Goal: Obtain resource: Obtain resource

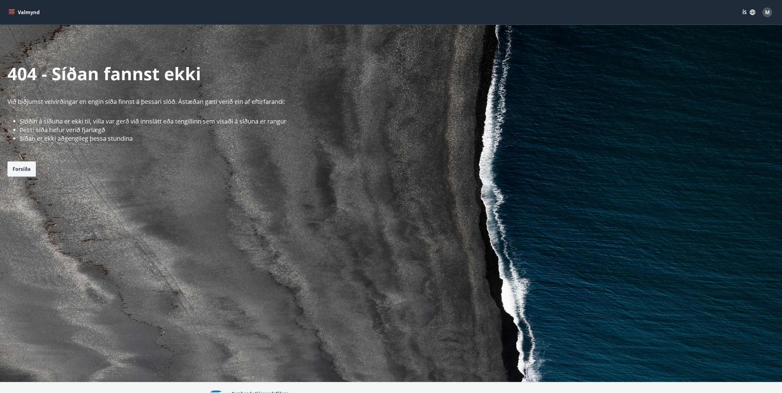
click at [14, 166] on span "Forsíða" at bounding box center [22, 169] width 18 height 7
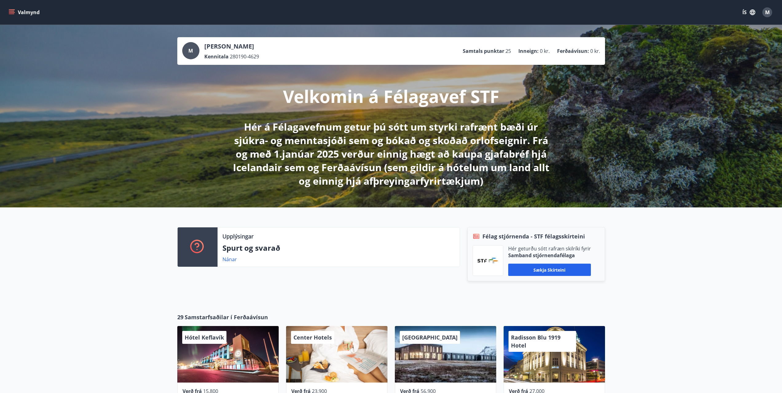
click at [14, 11] on icon "menu" at bounding box center [12, 12] width 6 height 6
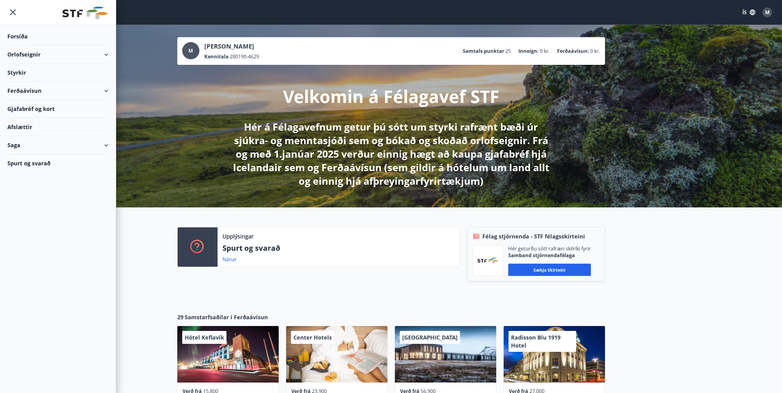
click at [106, 91] on div "Ferðaávísun" at bounding box center [57, 91] width 101 height 18
click at [95, 94] on div "Ferðaávísun" at bounding box center [57, 91] width 101 height 18
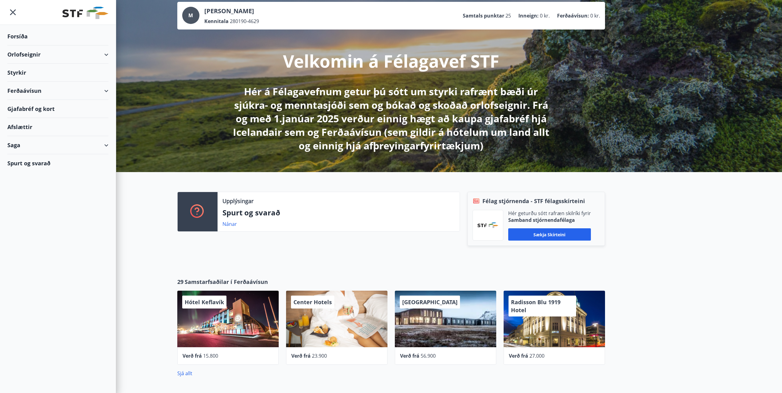
scroll to position [31, 0]
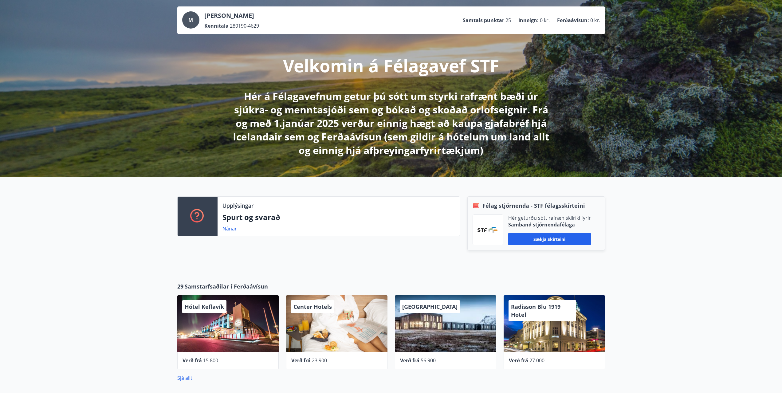
drag, startPoint x: 255, startPoint y: 75, endPoint x: 612, endPoint y: 58, distance: 357.8
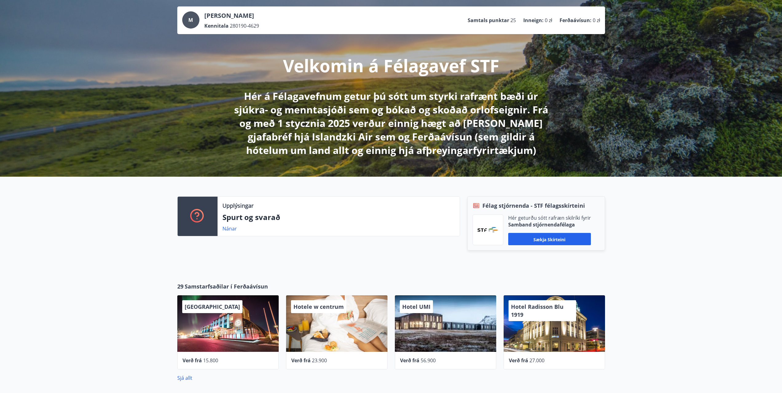
click at [200, 40] on div "M Mateusz Korycki Kennitala 280190-4629 Samtals punktar 25 Inneign : 0 zł Ferða…" at bounding box center [391, 85] width 782 height 182
click at [192, 22] on font "M" at bounding box center [190, 20] width 5 height 7
click at [225, 20] on div "Mateusz Korycki Kennitala 280190-4629" at bounding box center [231, 20] width 55 height 18
drag, startPoint x: 230, startPoint y: 28, endPoint x: 235, endPoint y: 27, distance: 4.4
click at [232, 28] on font "280190-4629" at bounding box center [244, 25] width 29 height 7
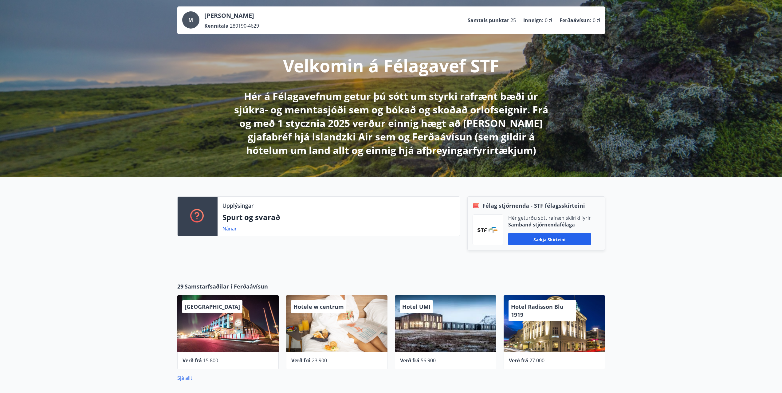
click at [503, 21] on font "Samtals punktar" at bounding box center [487, 20] width 41 height 7
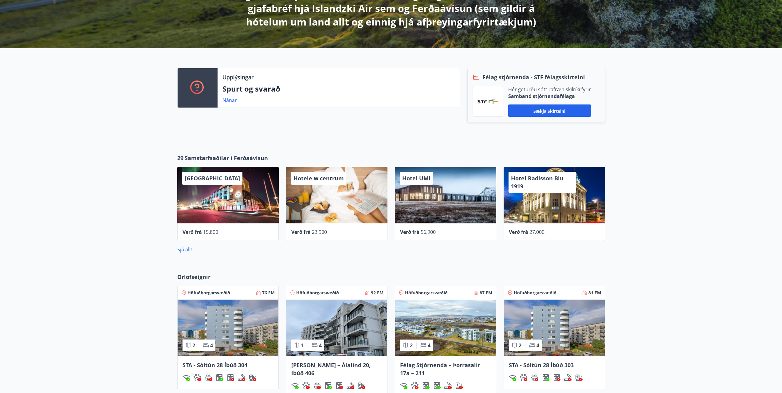
scroll to position [0, 0]
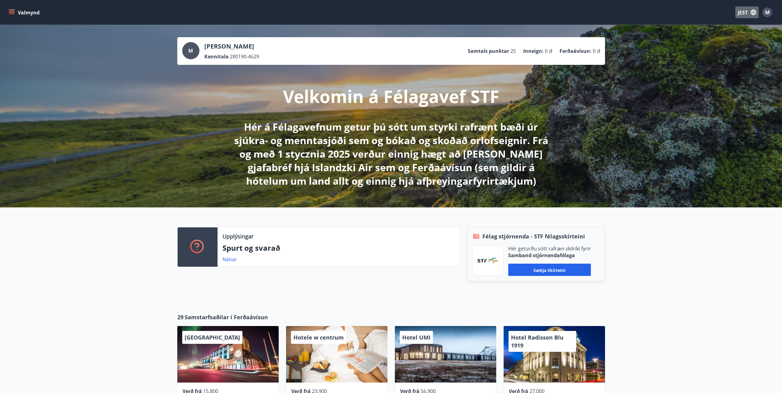
click at [745, 10] on font "JEST" at bounding box center [742, 12] width 10 height 7
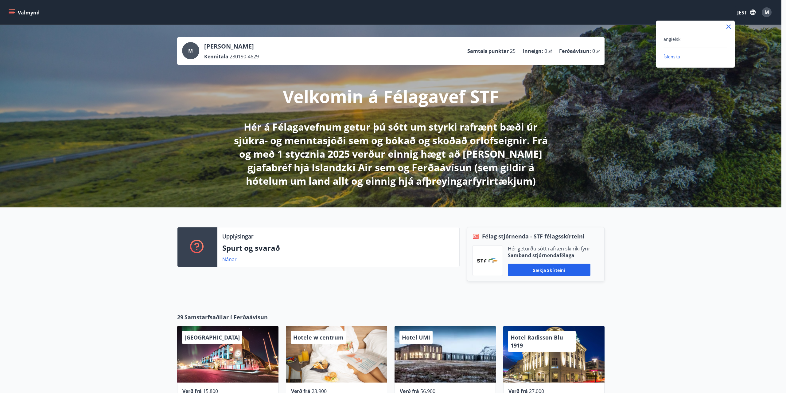
click at [671, 42] on div "angielski" at bounding box center [696, 38] width 64 height 7
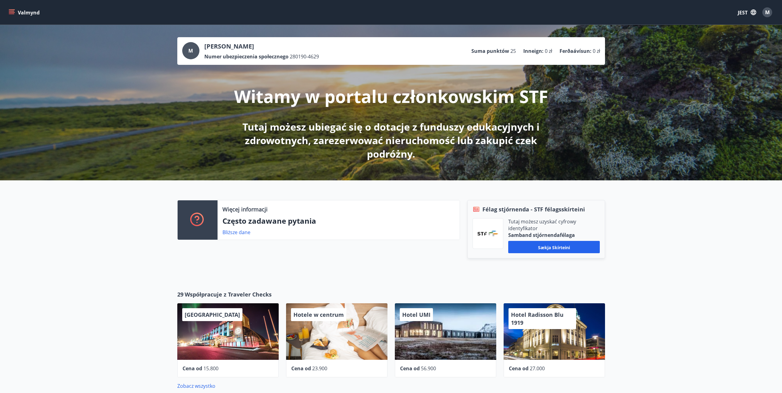
click at [767, 12] on font "M" at bounding box center [767, 12] width 5 height 7
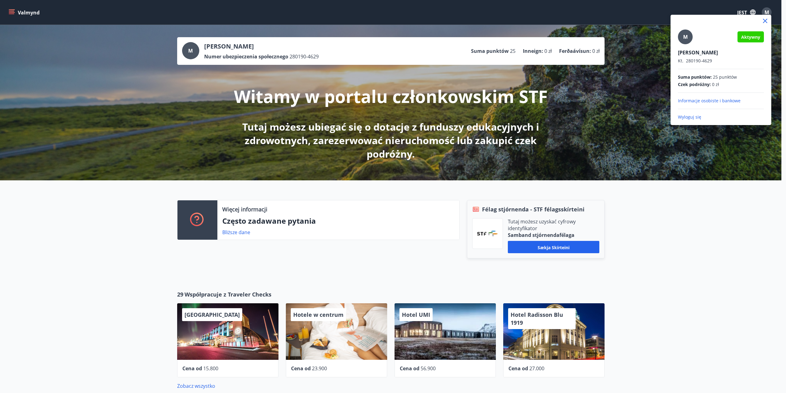
click at [681, 38] on div "M" at bounding box center [685, 36] width 15 height 15
click at [681, 45] on input "M" at bounding box center [720, 48] width 84 height 6
click at [766, 20] on icon at bounding box center [765, 21] width 4 height 4
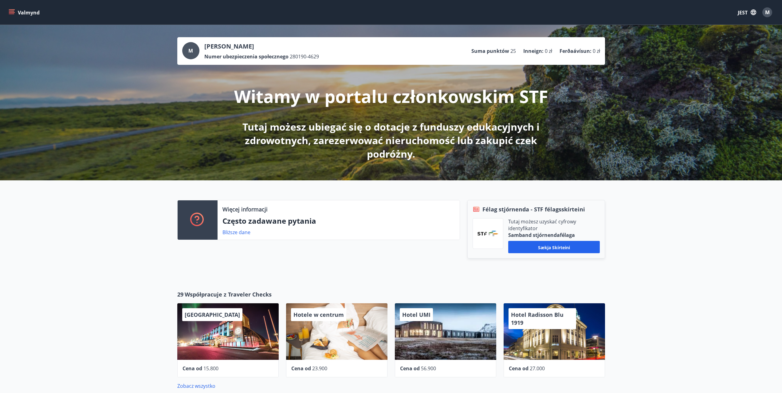
click at [740, 11] on font "JEST" at bounding box center [742, 12] width 10 height 7
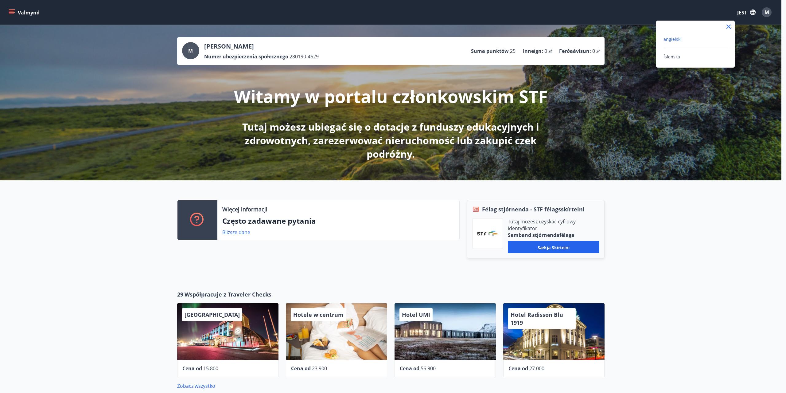
click at [740, 11] on div at bounding box center [393, 196] width 786 height 393
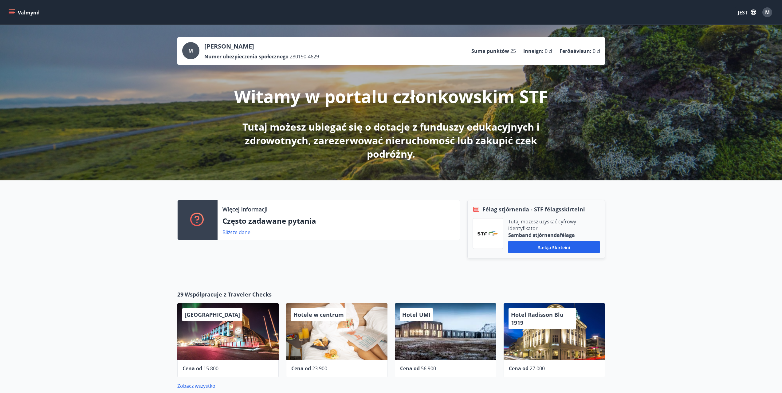
click at [755, 11] on icon "button" at bounding box center [753, 13] width 6 height 6
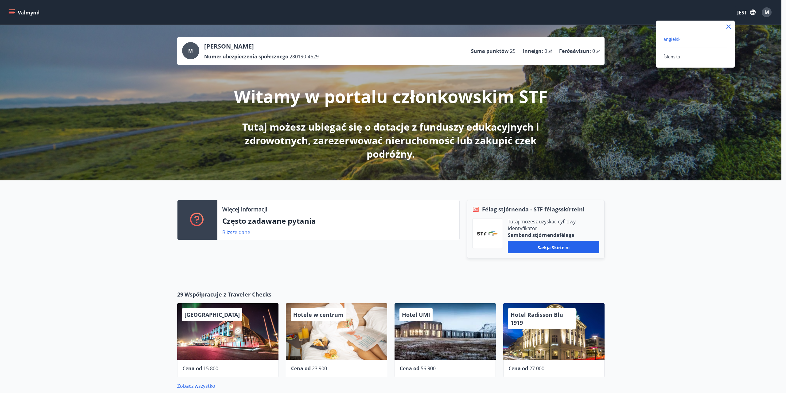
click at [755, 11] on div at bounding box center [393, 196] width 786 height 393
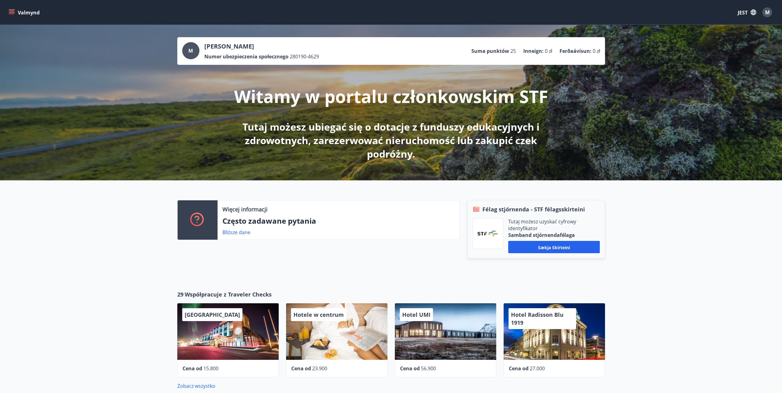
click at [8, 9] on button "Valmynd" at bounding box center [24, 12] width 35 height 11
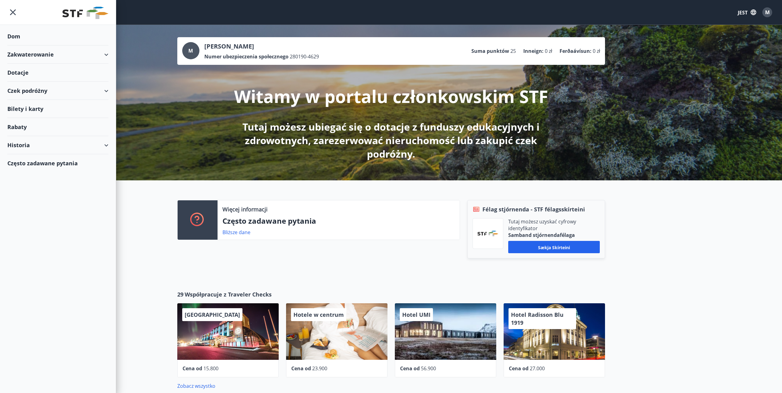
click at [32, 108] on font "Bilety i karty" at bounding box center [25, 108] width 36 height 7
click at [20, 71] on font "Dotacje" at bounding box center [17, 72] width 21 height 7
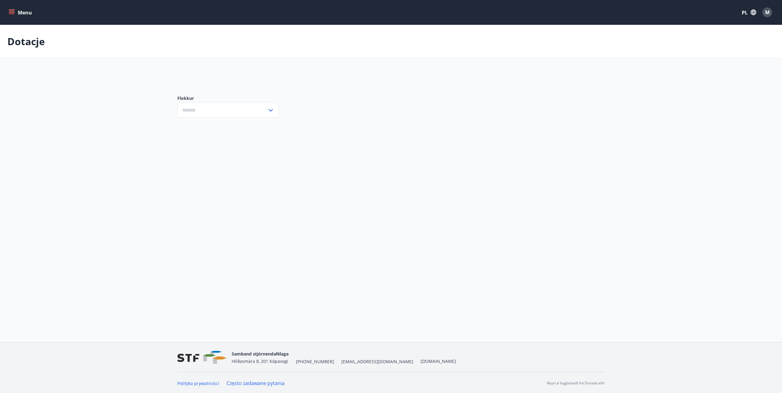
type input "***"
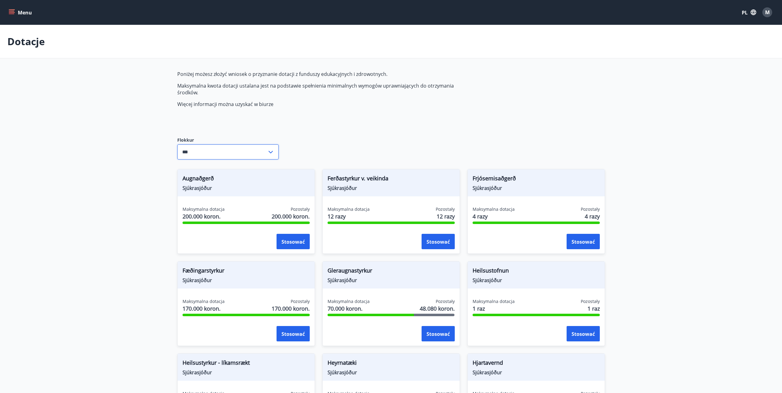
click at [201, 156] on input "***" at bounding box center [222, 151] width 90 height 15
click at [95, 126] on main "Dotacje Poniżej możesz złożyć wniosek o przyznanie dotacji z funduszy edukacyjn…" at bounding box center [391, 373] width 782 height 697
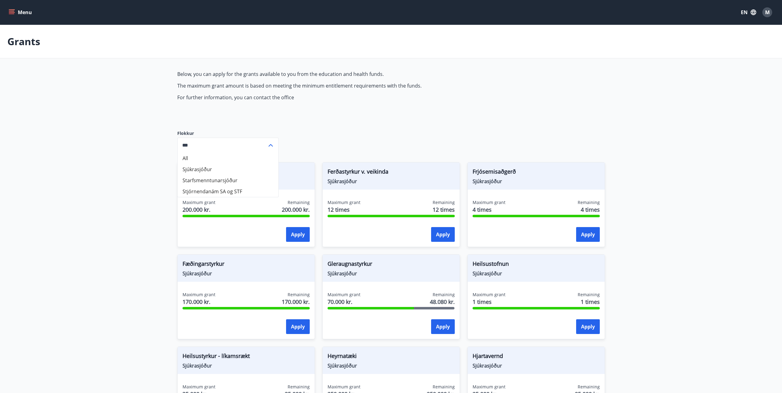
click at [563, 52] on div "Grants" at bounding box center [391, 41] width 782 height 33
click at [145, 170] on main "Grants Below, you can apply for the grants available to you from the education …" at bounding box center [391, 370] width 782 height 690
click at [185, 145] on input "***" at bounding box center [222, 145] width 90 height 15
click at [76, 63] on main "Grants Below, you can apply for the grants available to you from the education …" at bounding box center [391, 370] width 782 height 690
click at [16, 10] on button "Menu" at bounding box center [20, 12] width 27 height 11
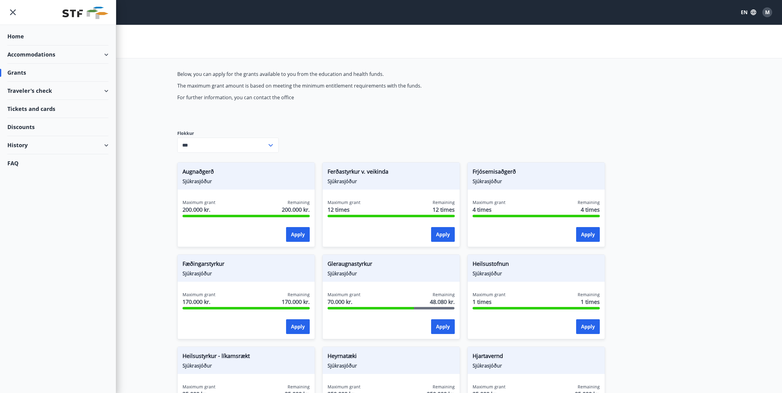
click at [103, 92] on div "Traveler's check" at bounding box center [57, 91] width 101 height 18
click at [101, 90] on div "Traveler's check" at bounding box center [57, 91] width 101 height 18
click at [88, 72] on div "Grants" at bounding box center [57, 73] width 101 height 18
drag, startPoint x: 37, startPoint y: 71, endPoint x: 22, endPoint y: 71, distance: 14.4
click at [37, 71] on div "Grants" at bounding box center [57, 73] width 101 height 18
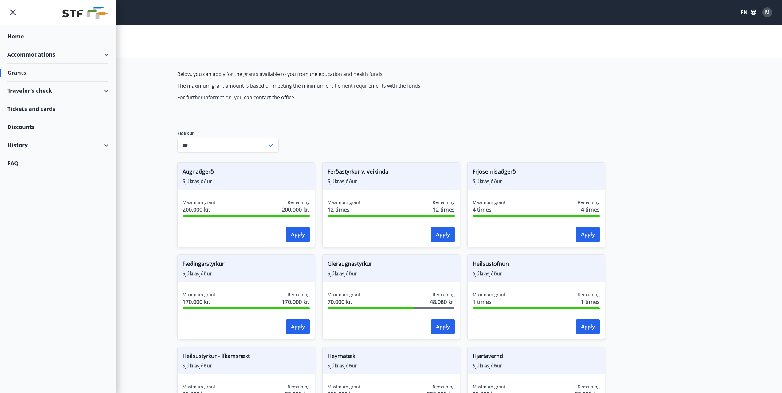
click at [19, 71] on div "Grants" at bounding box center [57, 73] width 101 height 18
click at [164, 27] on div "Grants" at bounding box center [391, 41] width 782 height 33
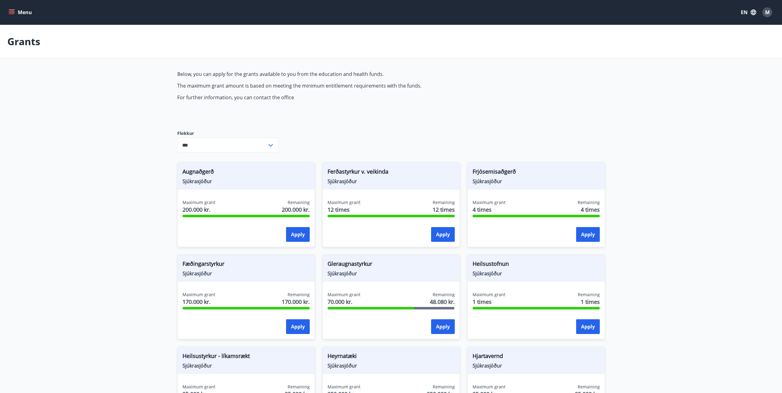
click at [753, 11] on icon "button" at bounding box center [753, 12] width 7 height 7
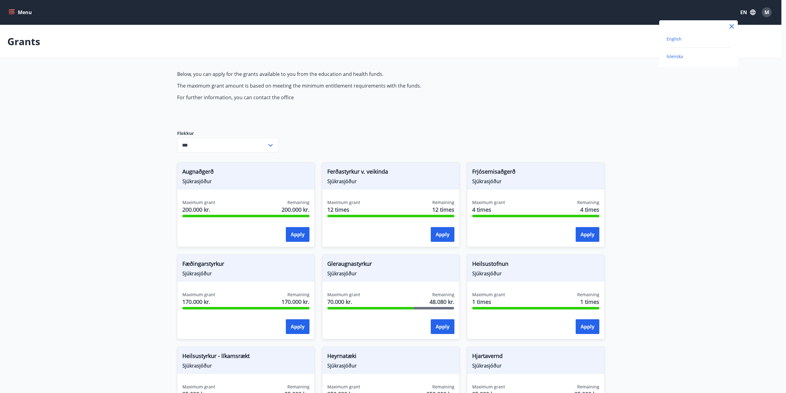
click at [677, 56] on span "Íslenska" at bounding box center [675, 56] width 17 height 6
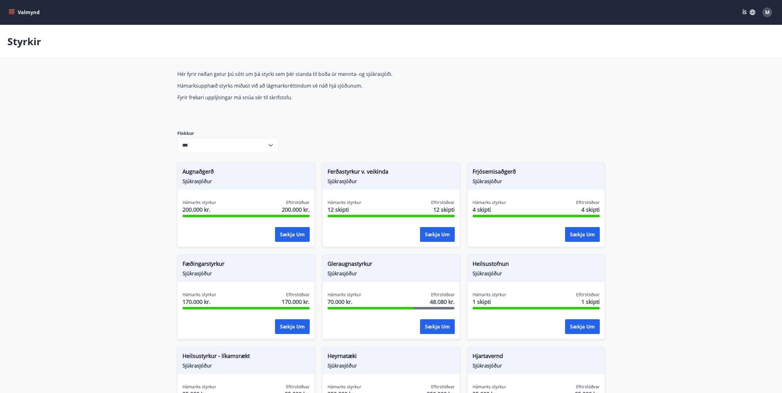
click at [13, 8] on button "Valmynd" at bounding box center [24, 12] width 35 height 11
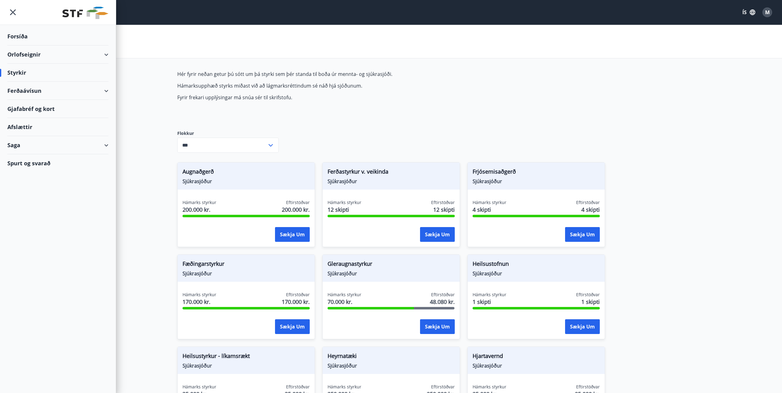
click at [197, 124] on div "Flokkur *** ​" at bounding box center [227, 141] width 101 height 42
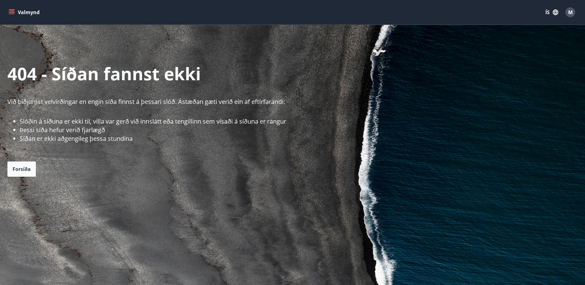
drag, startPoint x: 125, startPoint y: 94, endPoint x: 127, endPoint y: 91, distance: 3.7
drag, startPoint x: 119, startPoint y: 134, endPoint x: 119, endPoint y: 128, distance: 6.2
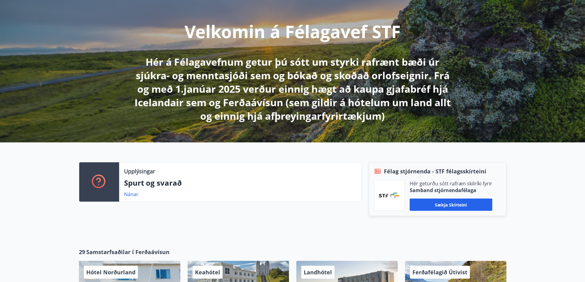
scroll to position [92, 0]
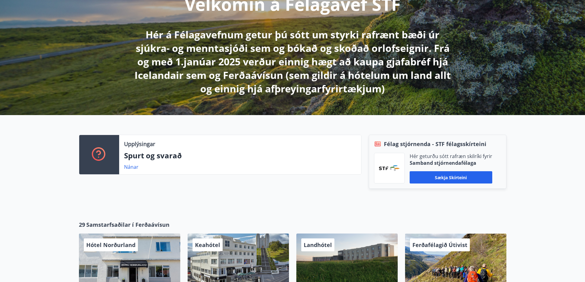
click at [442, 164] on p "Samband stjórnendafélaga" at bounding box center [451, 163] width 83 height 7
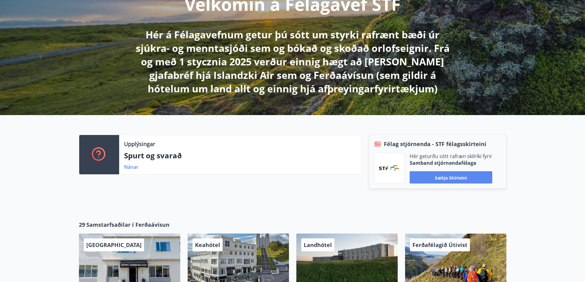
click at [451, 179] on font "Sækja skírteini" at bounding box center [451, 178] width 32 height 6
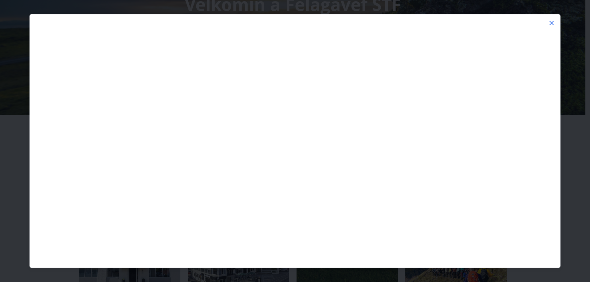
click at [550, 22] on icon at bounding box center [551, 23] width 4 height 4
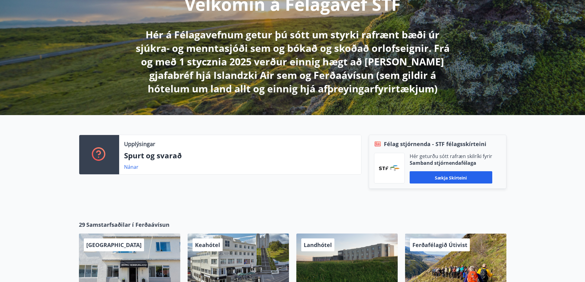
click at [497, 177] on div "Hér geturðu sótt rafræn skilríki fyrir Samband stjórnendafélaga Sækja skírteini" at bounding box center [437, 168] width 127 height 31
click at [467, 176] on button "Sækja skírteini" at bounding box center [451, 177] width 83 height 12
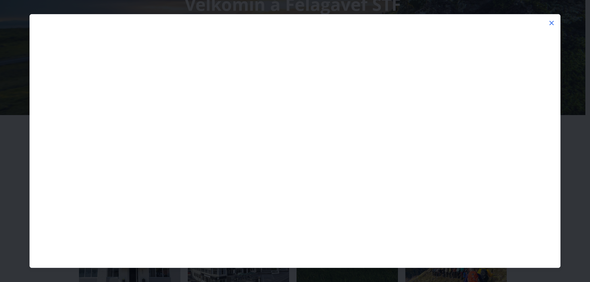
click at [545, 23] on div at bounding box center [295, 145] width 530 height 246
click at [551, 21] on icon at bounding box center [551, 22] width 7 height 7
